Goal: Information Seeking & Learning: Learn about a topic

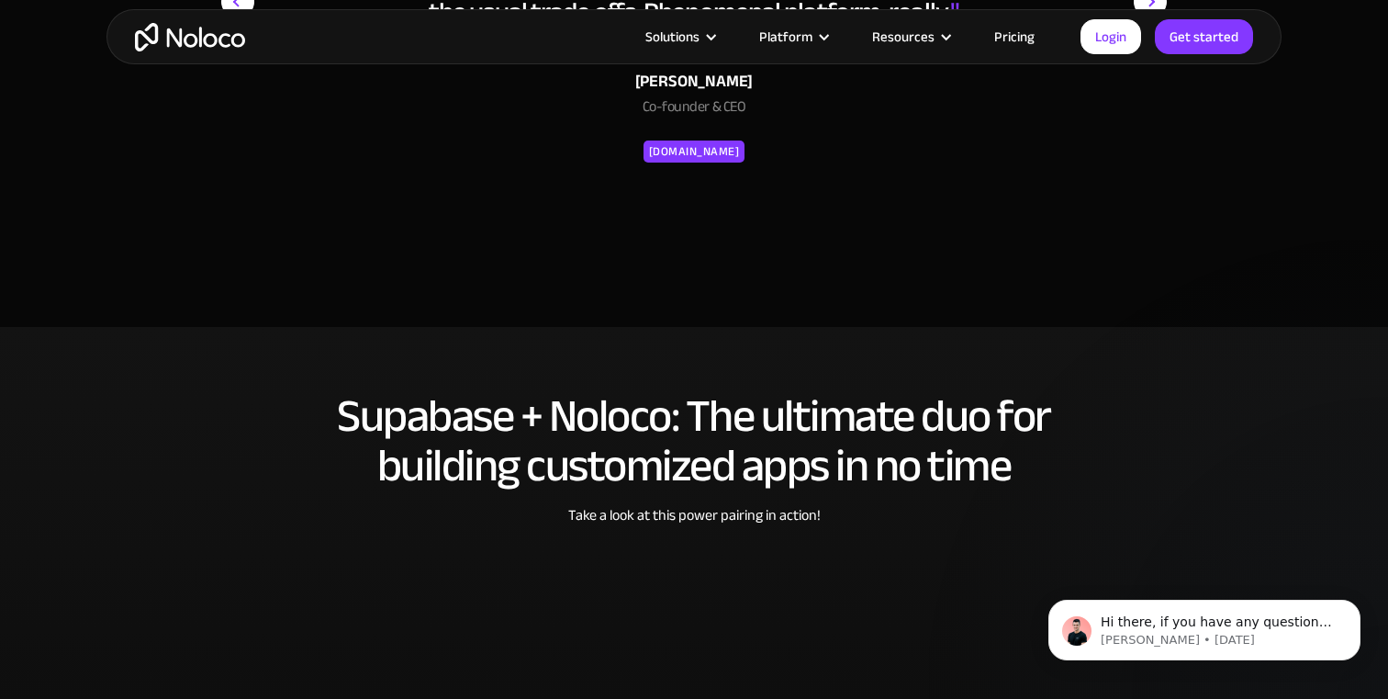
scroll to position [3390, 0]
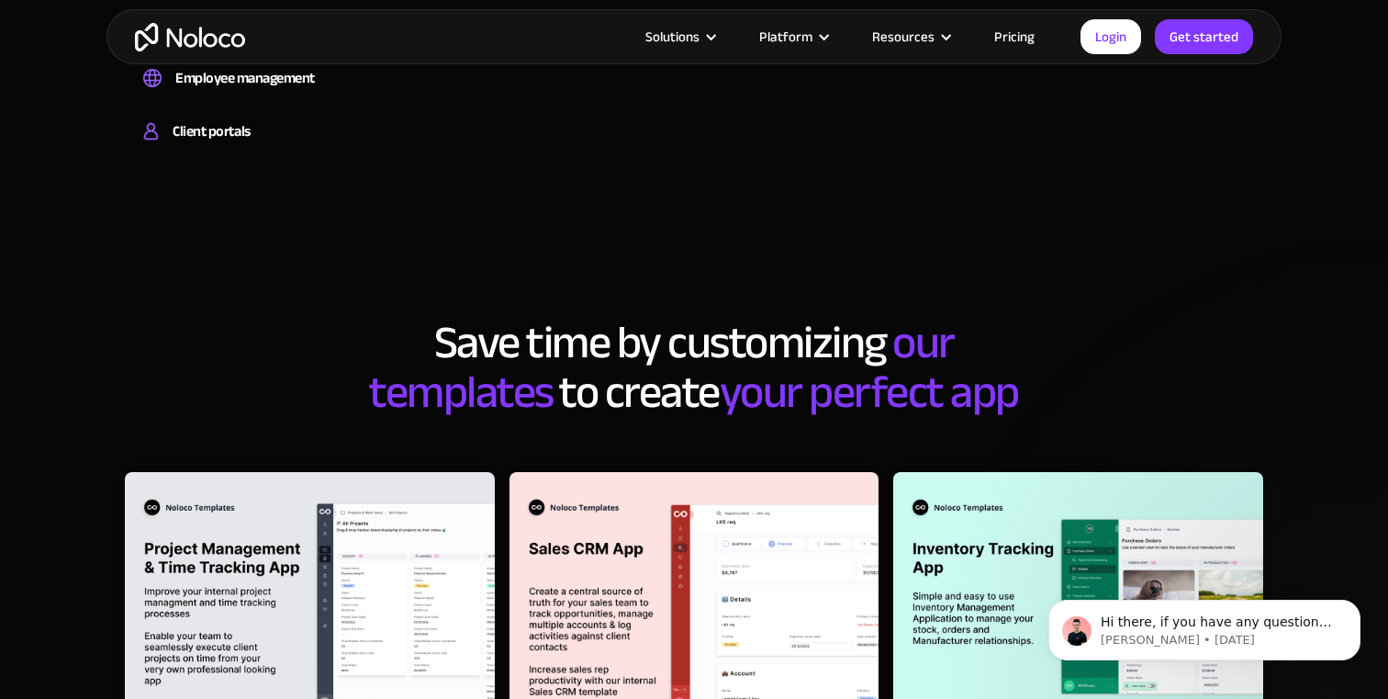
scroll to position [1917, 0]
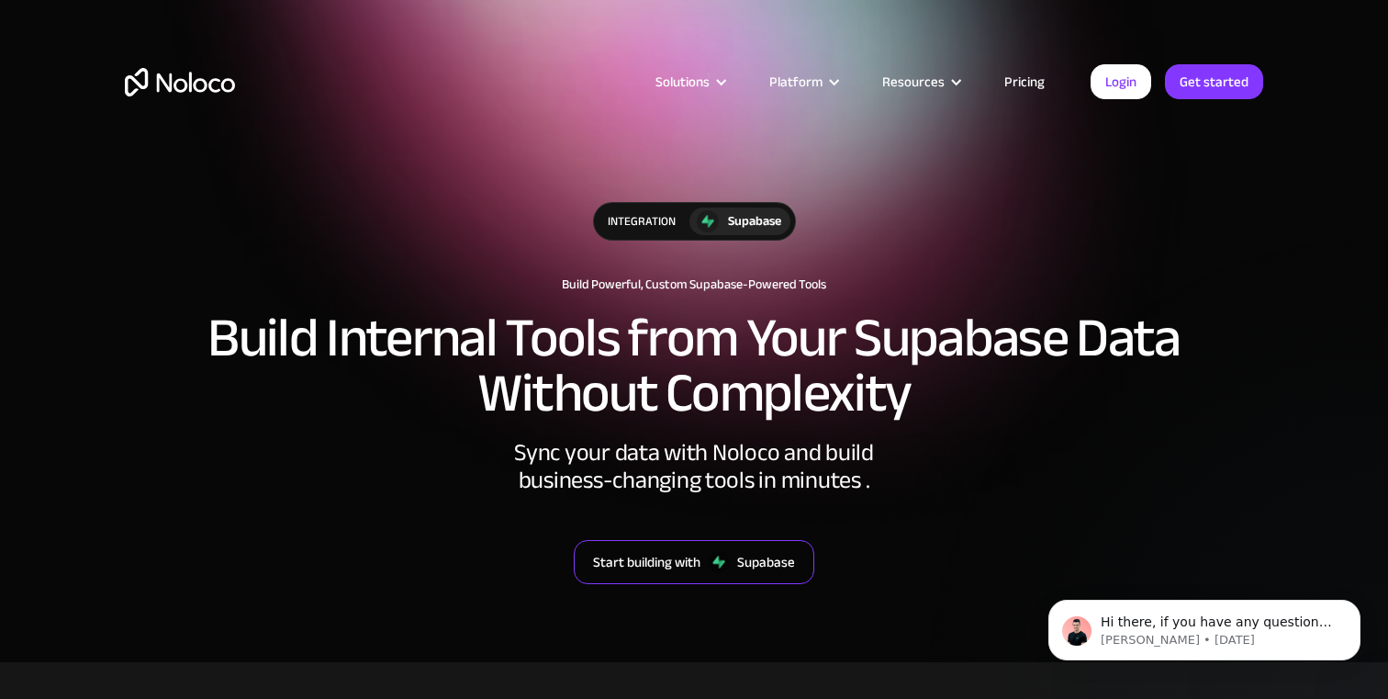
click at [764, 563] on div "Supabase" at bounding box center [766, 562] width 58 height 24
